Goal: Information Seeking & Learning: Find specific fact

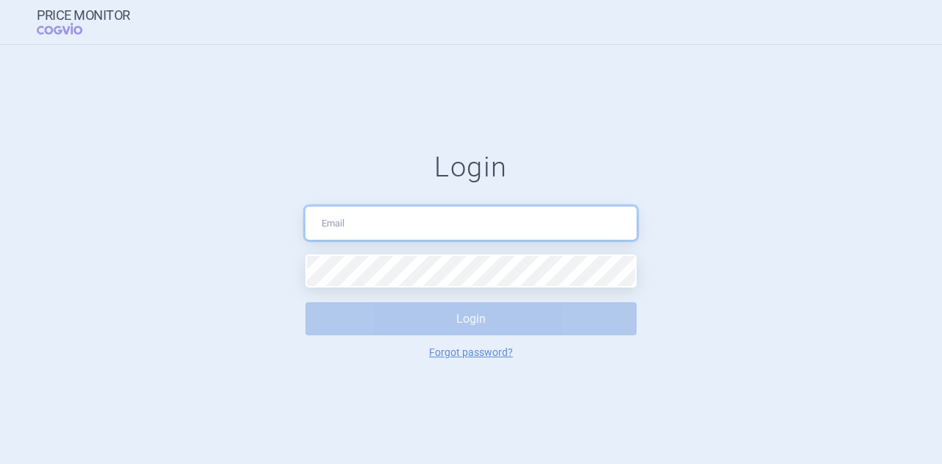
click at [366, 214] on input "text" at bounding box center [470, 223] width 331 height 33
type input "[PERSON_NAME][EMAIL_ADDRESS][DOMAIN_NAME]"
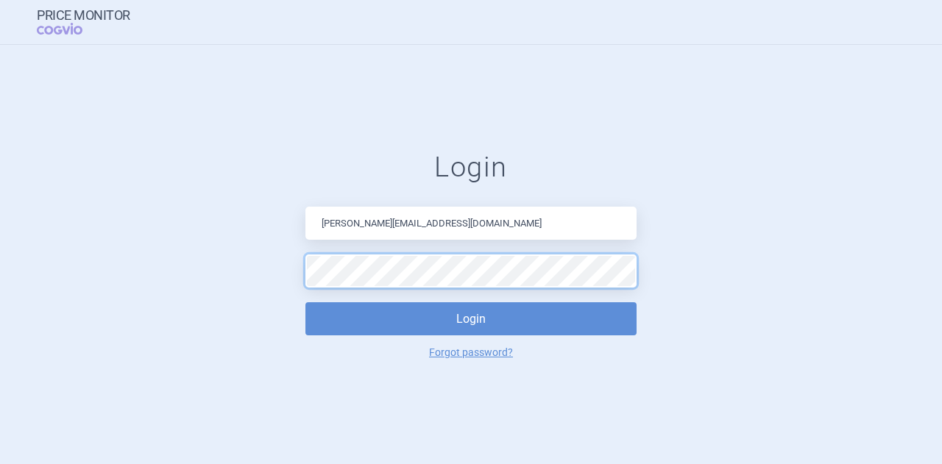
click at [305, 302] on button "Login" at bounding box center [470, 318] width 331 height 33
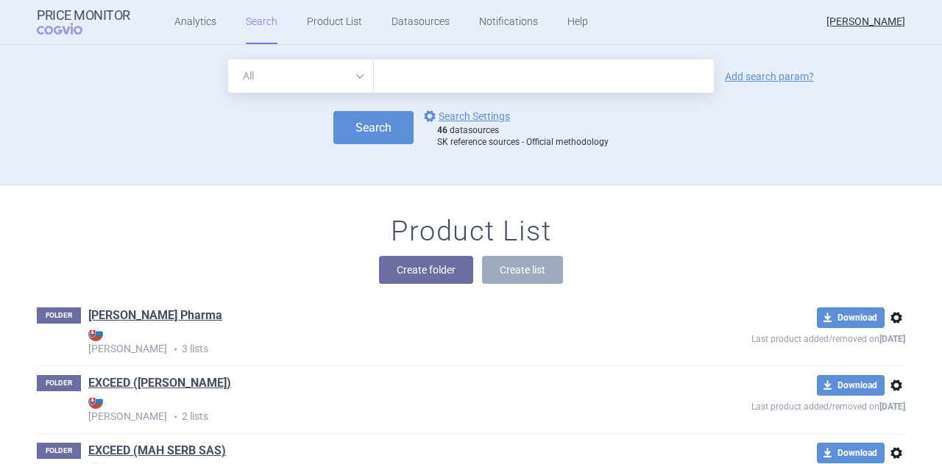
click at [436, 80] on input "text" at bounding box center [544, 76] width 340 height 33
type input "[MEDICAL_DATA]"
click at [349, 141] on button "Search" at bounding box center [373, 127] width 80 height 33
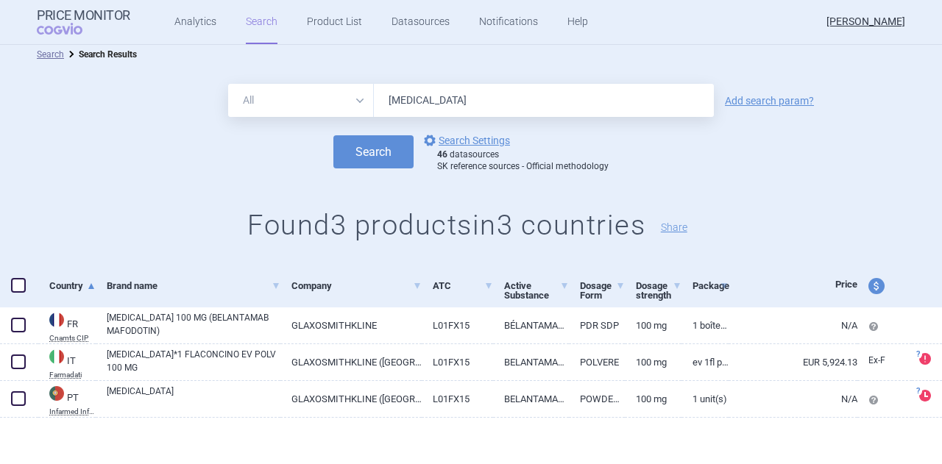
scroll to position [7, 0]
